Goal: Navigation & Orientation: Understand site structure

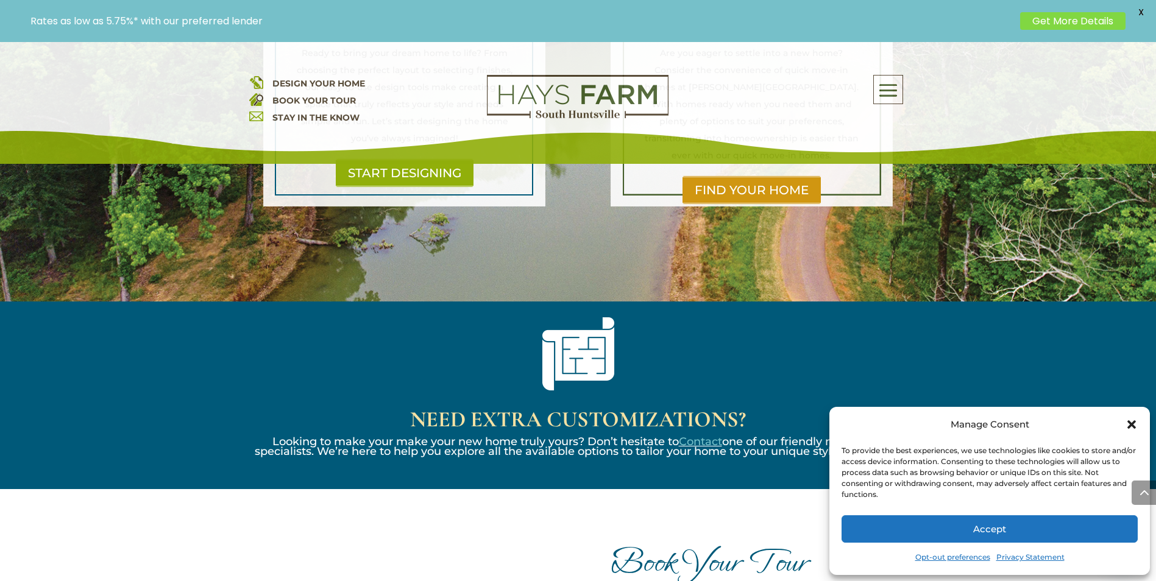
scroll to position [1097, 0]
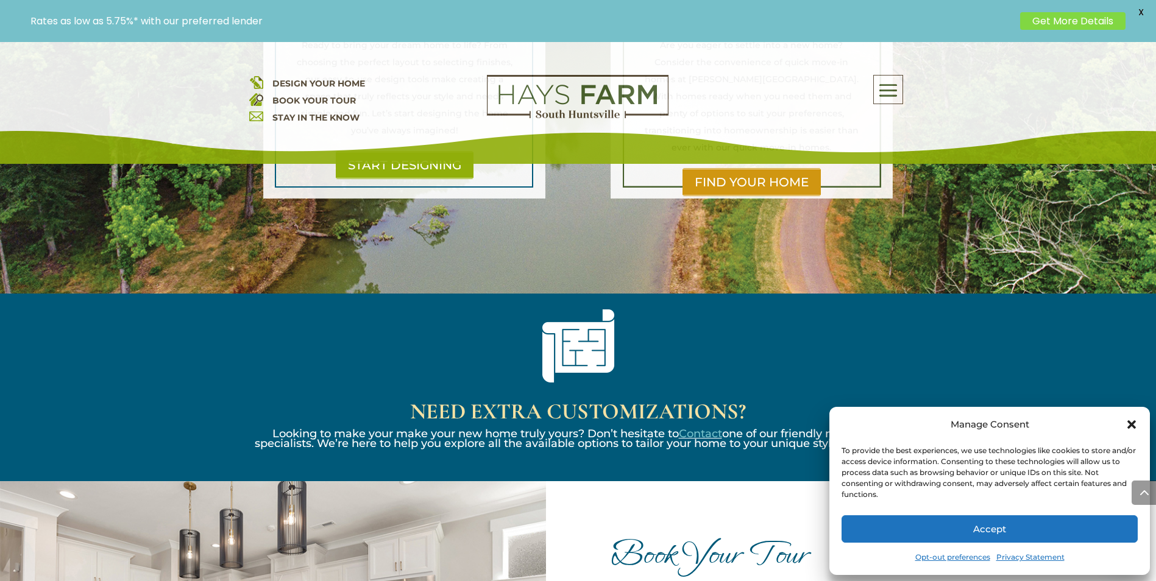
click at [1131, 422] on icon "Close dialog" at bounding box center [1131, 425] width 12 height 12
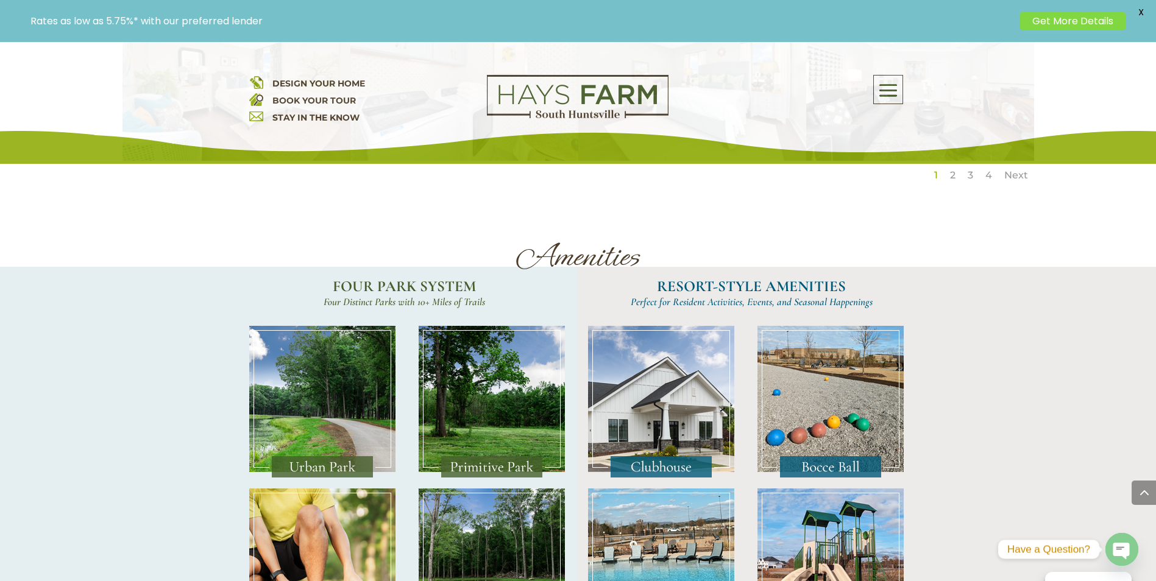
scroll to position [2193, 0]
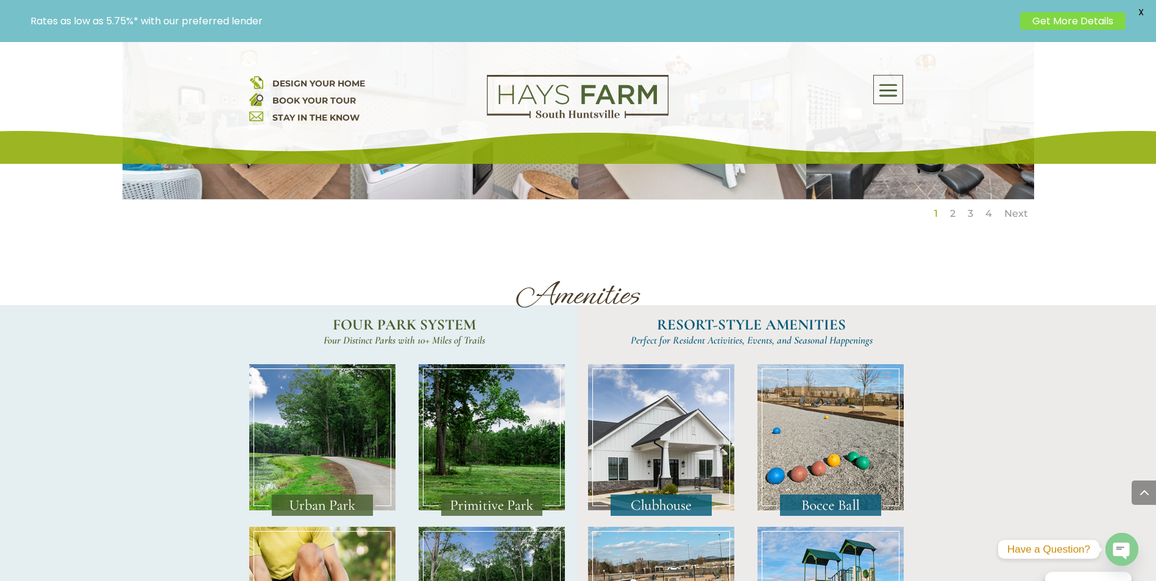
click at [659, 421] on img at bounding box center [661, 440] width 146 height 152
click at [645, 426] on img at bounding box center [661, 440] width 146 height 152
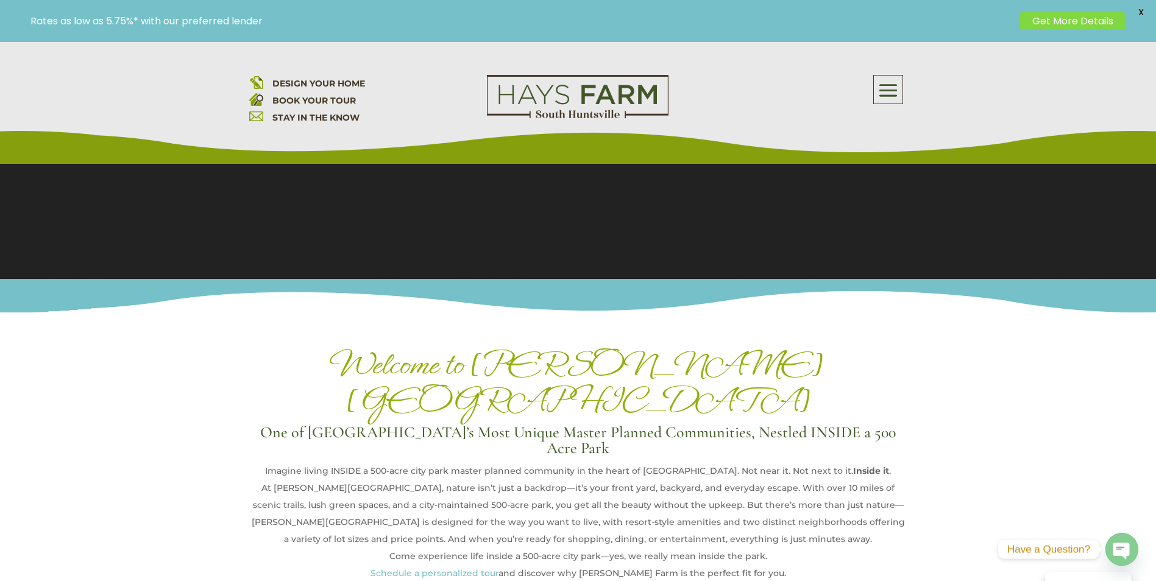
scroll to position [221, 0]
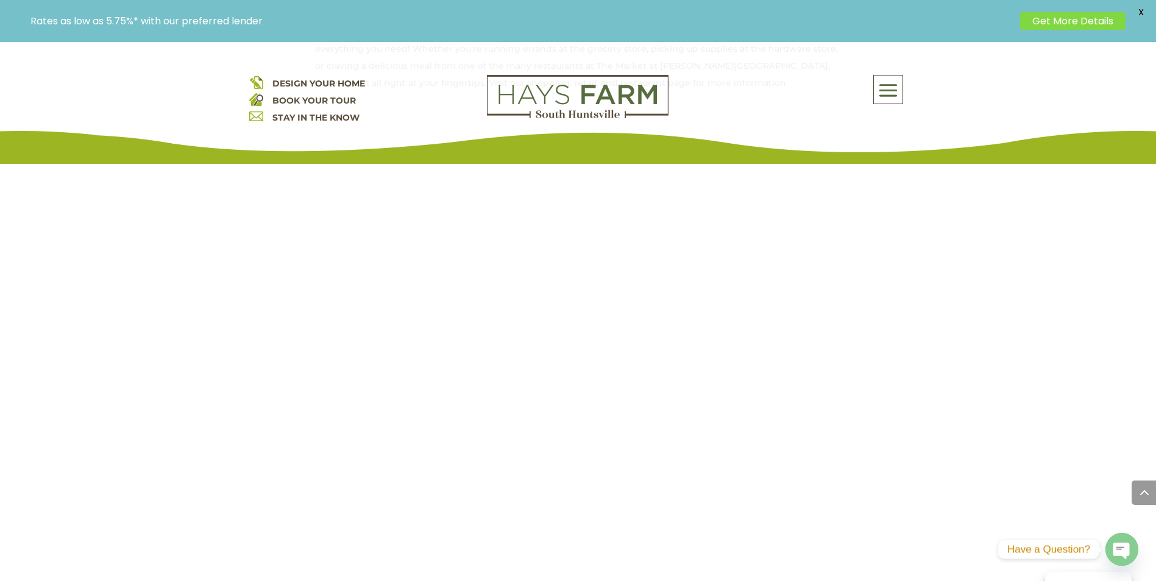
scroll to position [1040, 0]
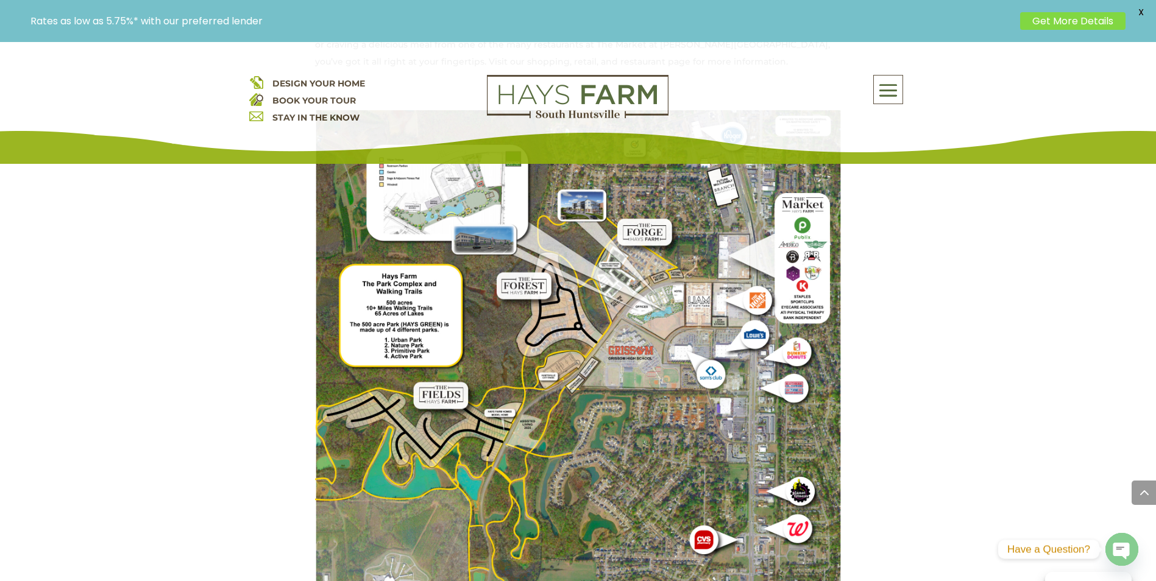
click at [796, 371] on img at bounding box center [578, 461] width 526 height 702
click at [492, 224] on img at bounding box center [578, 461] width 526 height 702
click at [695, 285] on img at bounding box center [578, 461] width 526 height 702
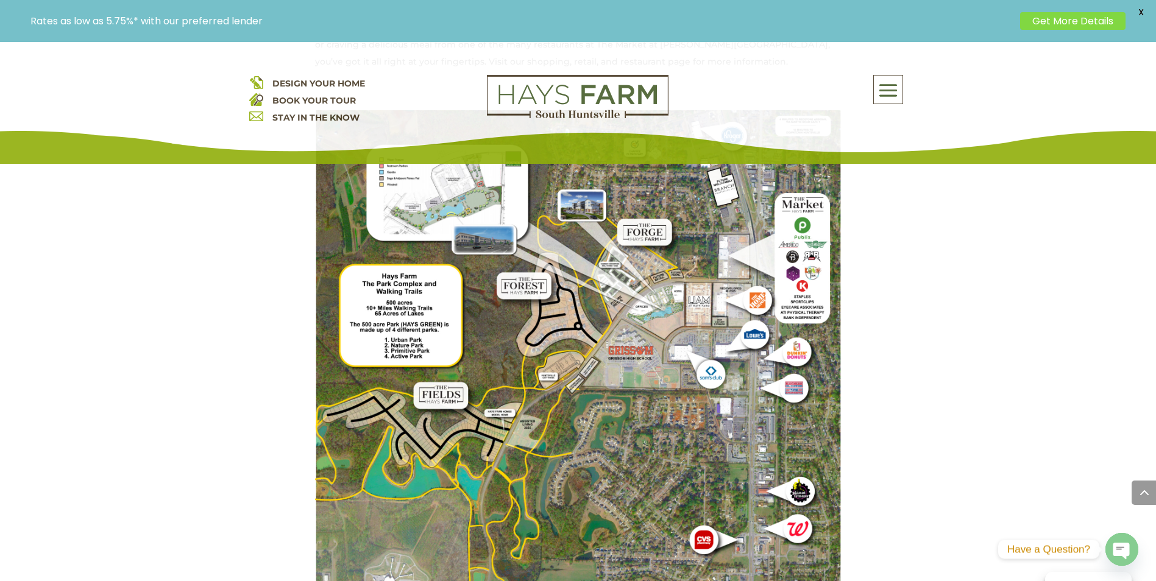
click at [695, 285] on img at bounding box center [578, 461] width 526 height 702
click at [690, 281] on img at bounding box center [578, 461] width 526 height 702
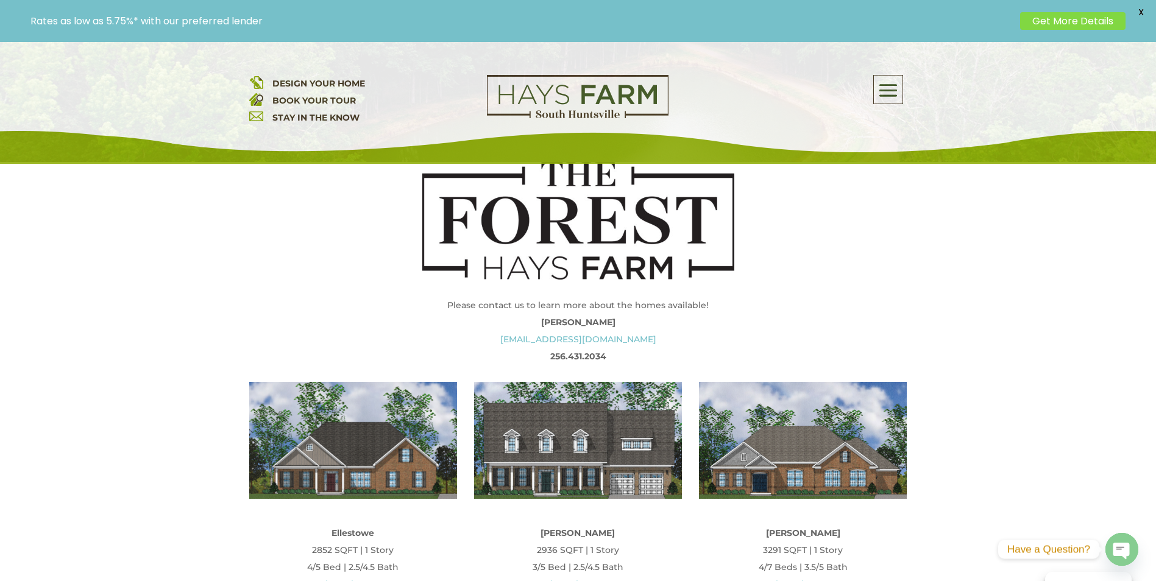
scroll to position [373, 0]
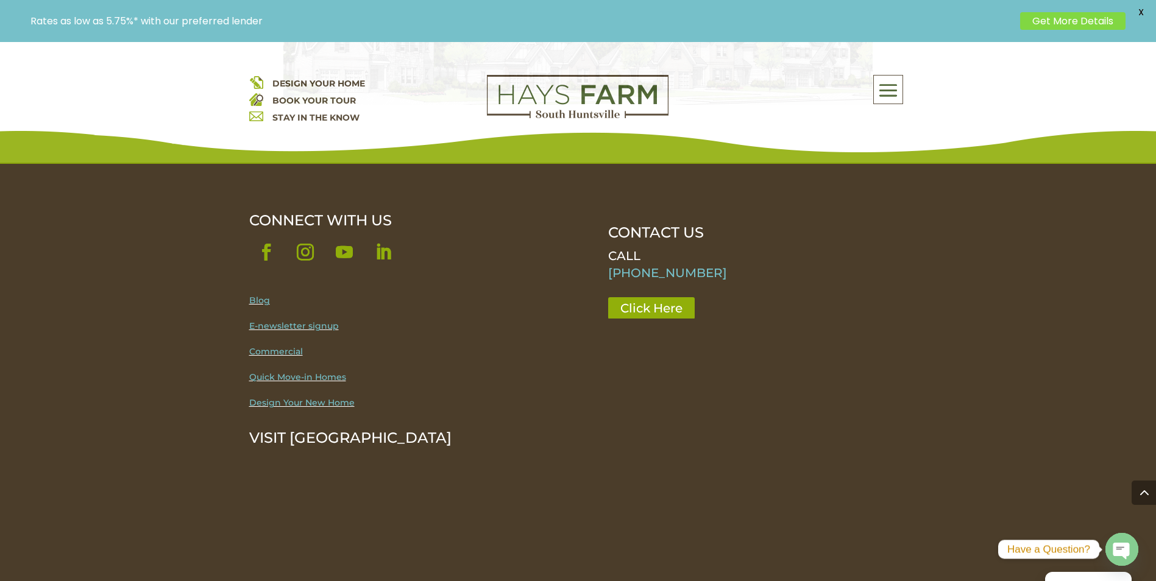
scroll to position [1531, 0]
